Goal: Task Accomplishment & Management: Complete application form

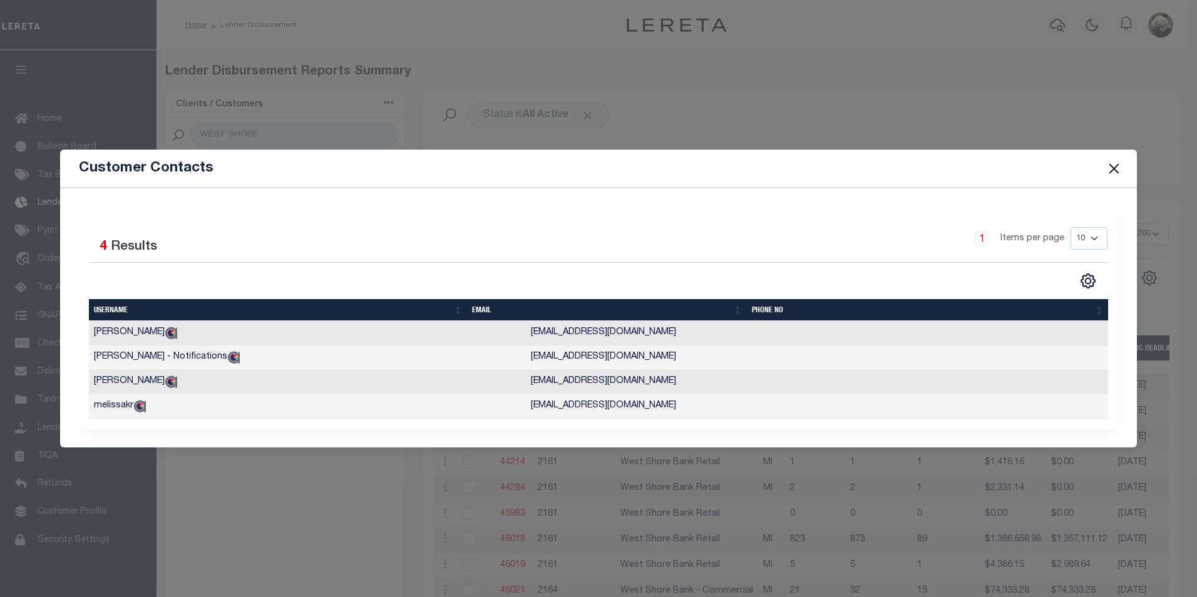
select select "200"
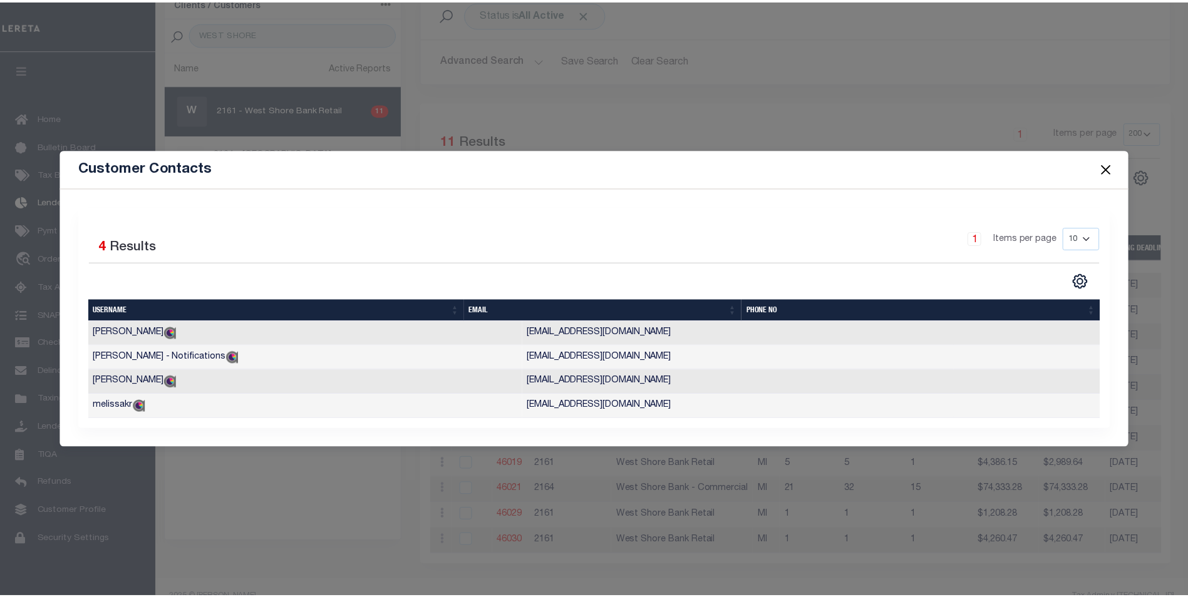
scroll to position [13, 0]
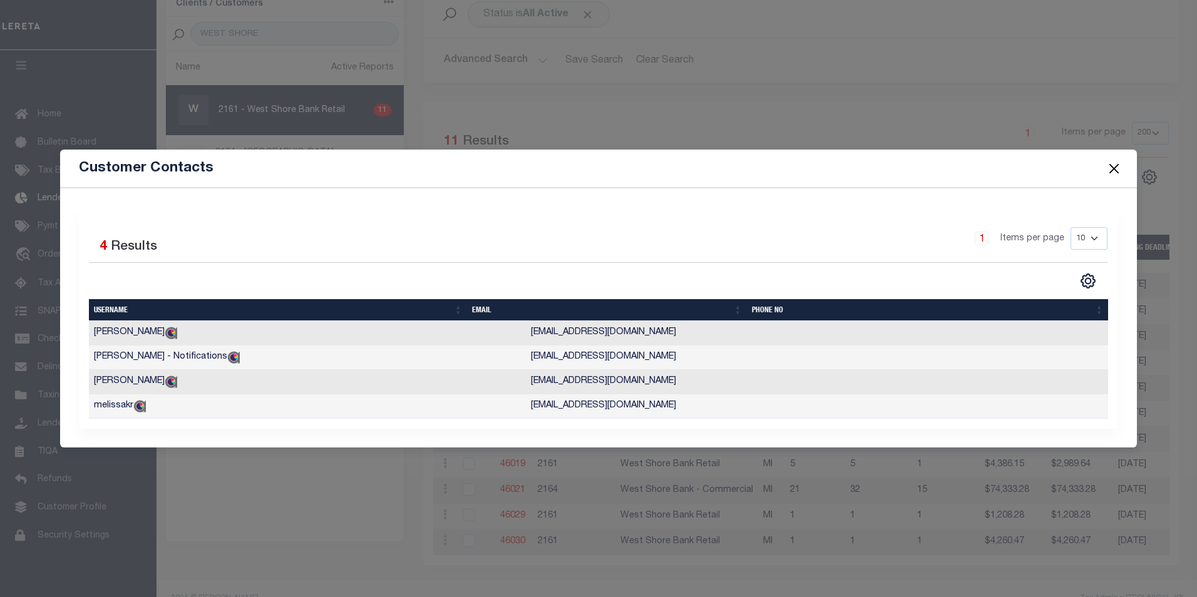
click at [1120, 161] on button "Close" at bounding box center [1114, 169] width 16 height 16
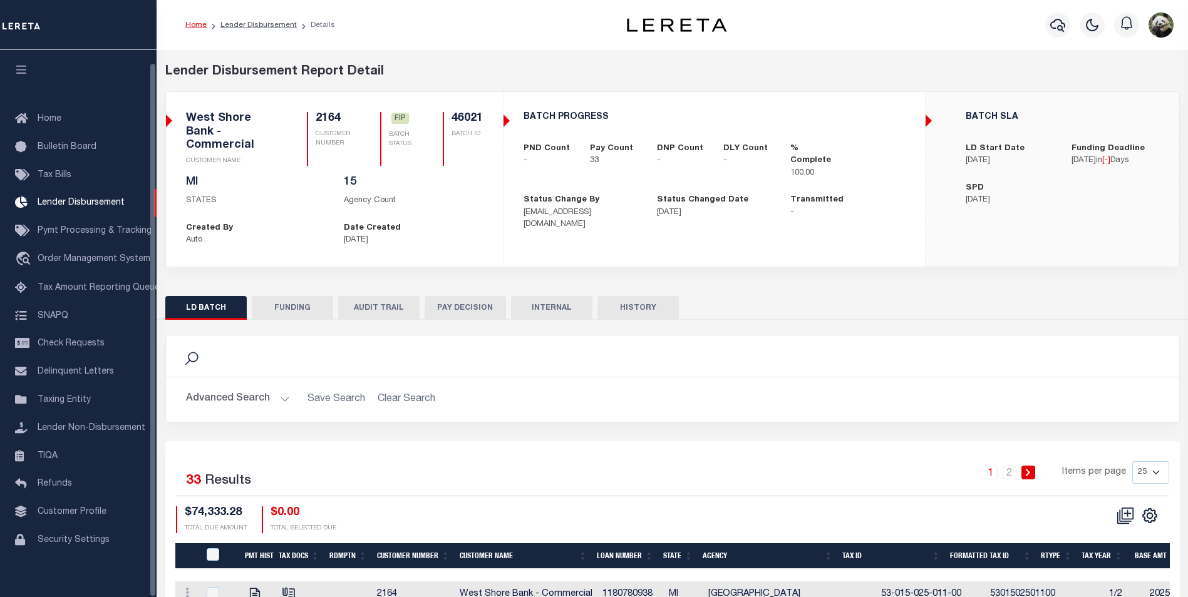
scroll to position [13, 0]
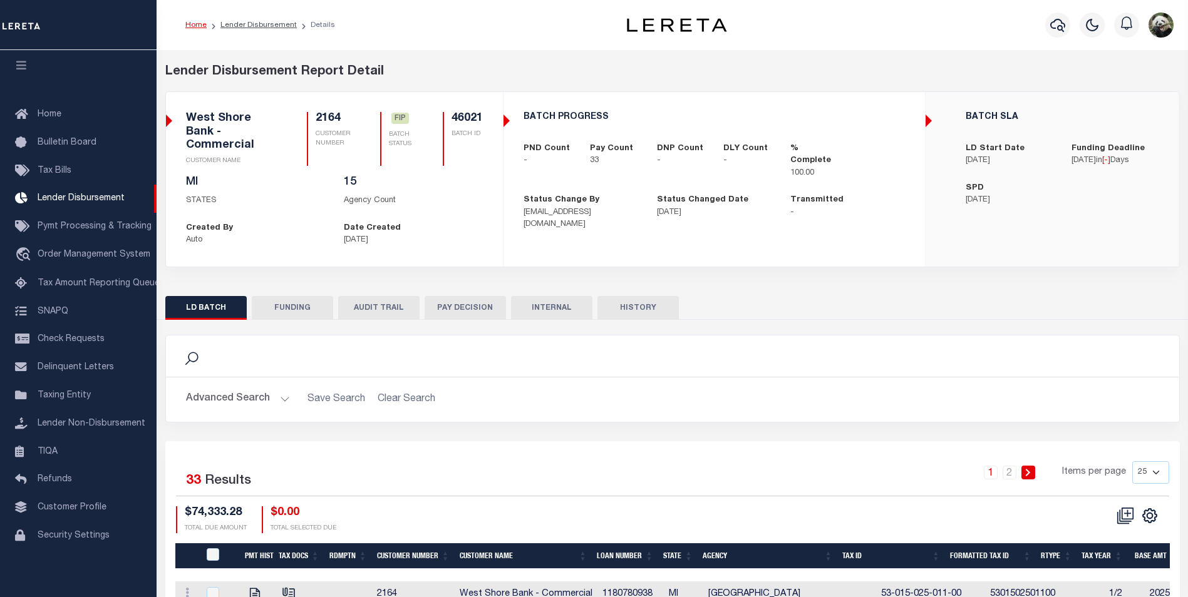
click at [277, 315] on button "FUNDING" at bounding box center [292, 308] width 81 height 24
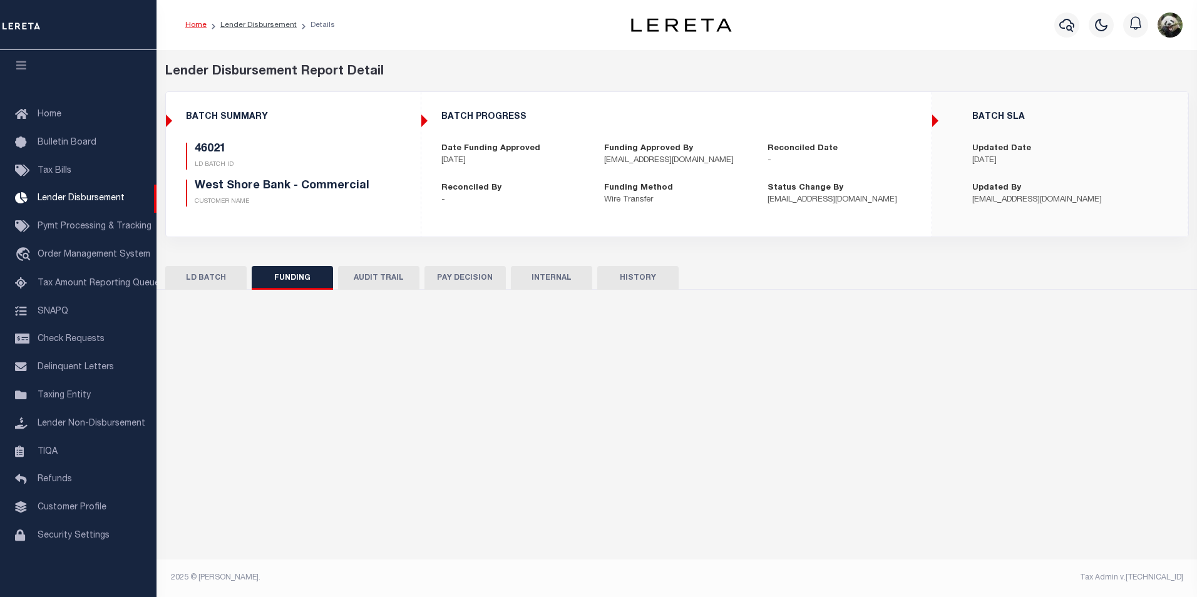
type input "$74,333.28"
type input "$0"
type input "[DATE]"
select select "100"
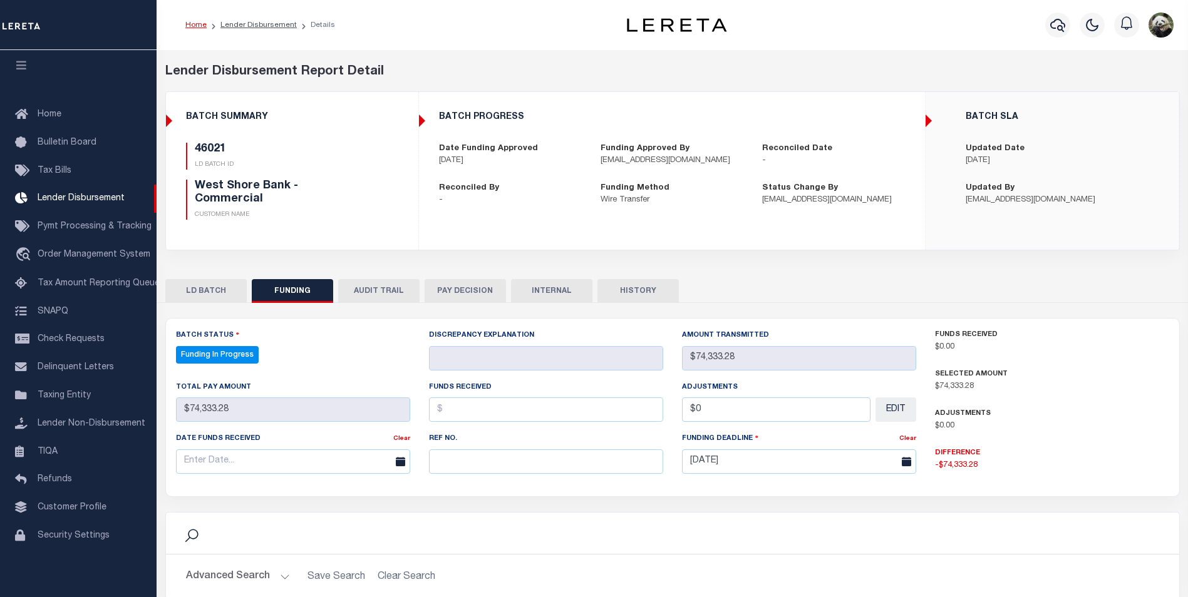
select select "100"
click at [522, 457] on input "text" at bounding box center [546, 462] width 234 height 24
paste input "20250909MMQFMP2700225609091306FT03"
type input "20250909MMQFMP2700225609091306FT03"
click at [194, 435] on div "Date funds received" at bounding box center [284, 441] width 217 height 18
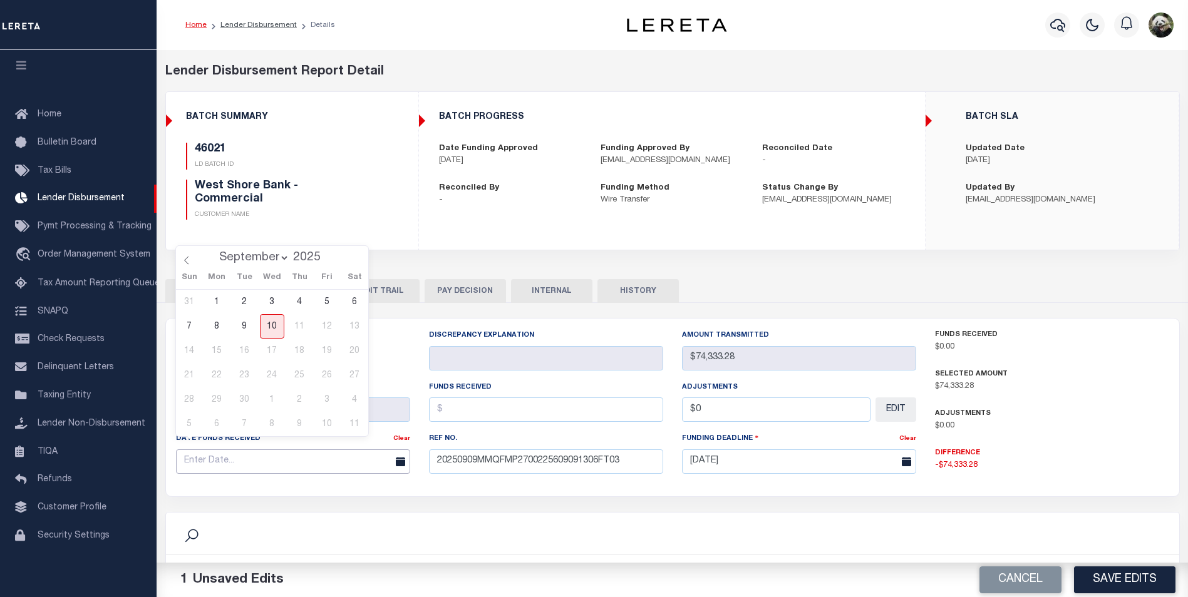
click at [210, 450] on input "text" at bounding box center [293, 462] width 234 height 24
click at [243, 327] on span "9" at bounding box center [244, 326] width 24 height 24
type input "09/09/2025"
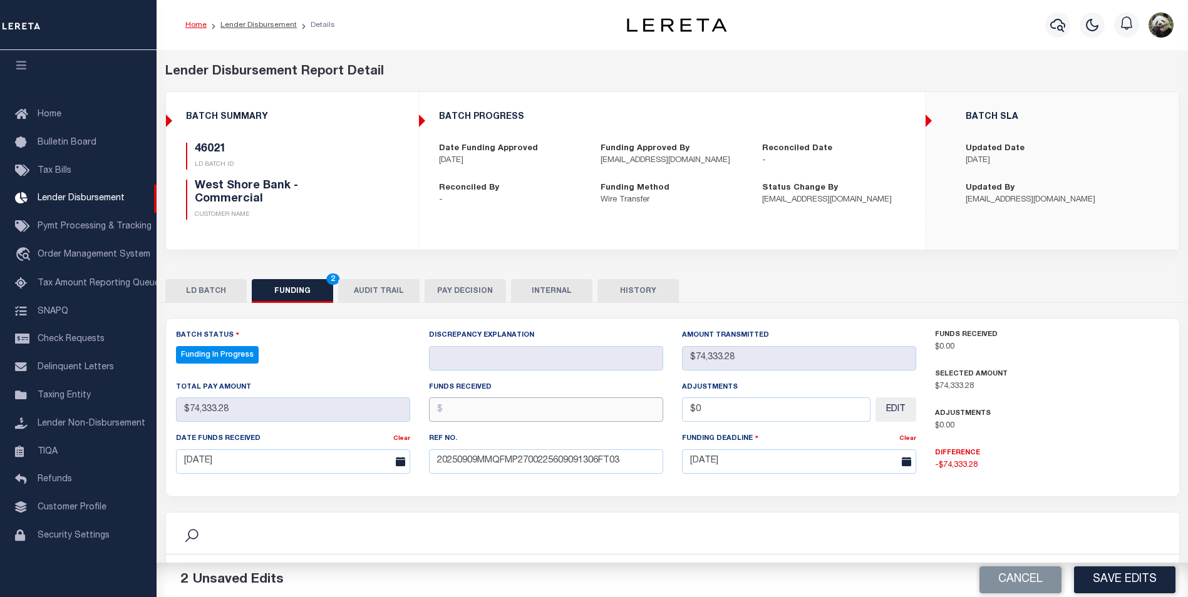
click at [500, 398] on input "text" at bounding box center [546, 410] width 234 height 24
type input "$72,222.35"
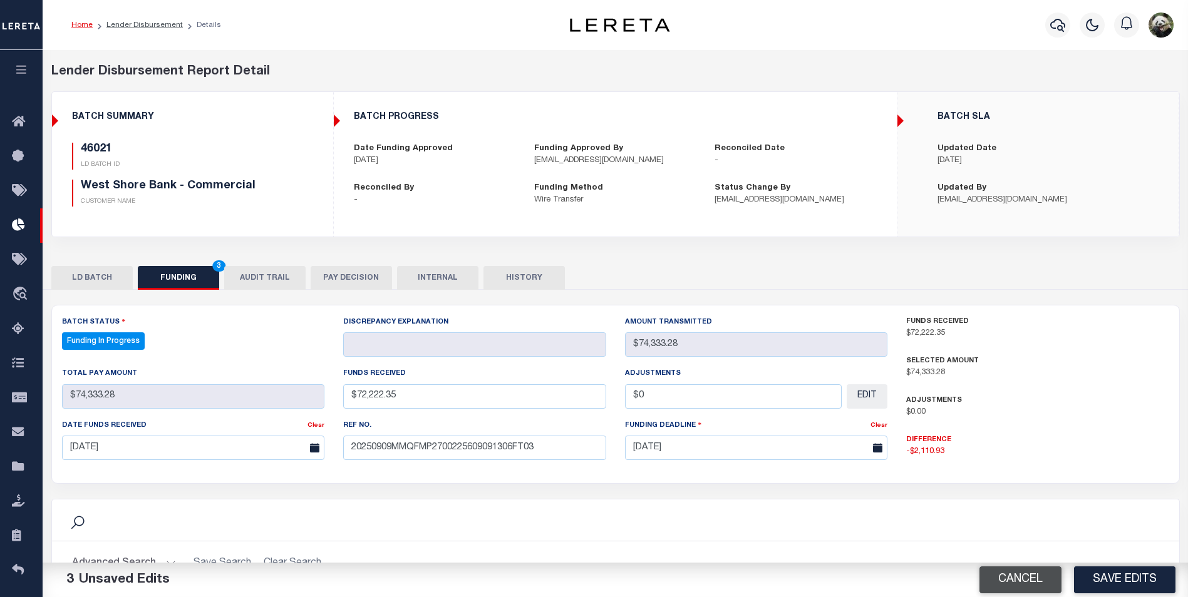
click at [999, 581] on button "Cancel" at bounding box center [1020, 580] width 82 height 27
